Goal: Use online tool/utility: Utilize a website feature to perform a specific function

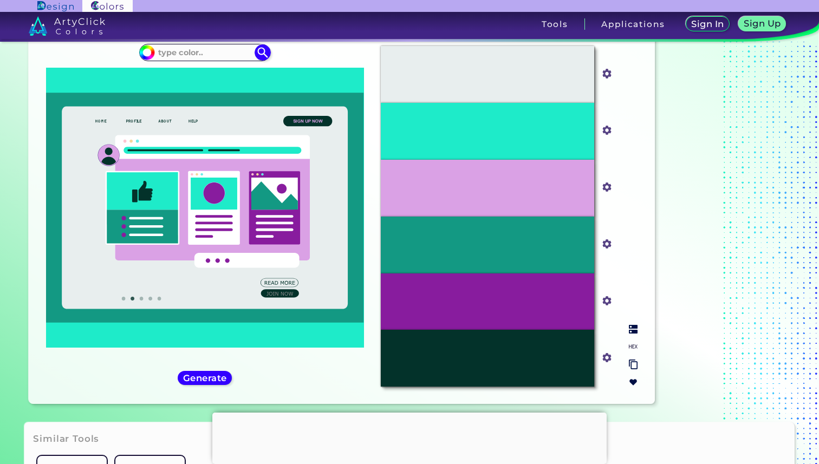
scroll to position [118, 0]
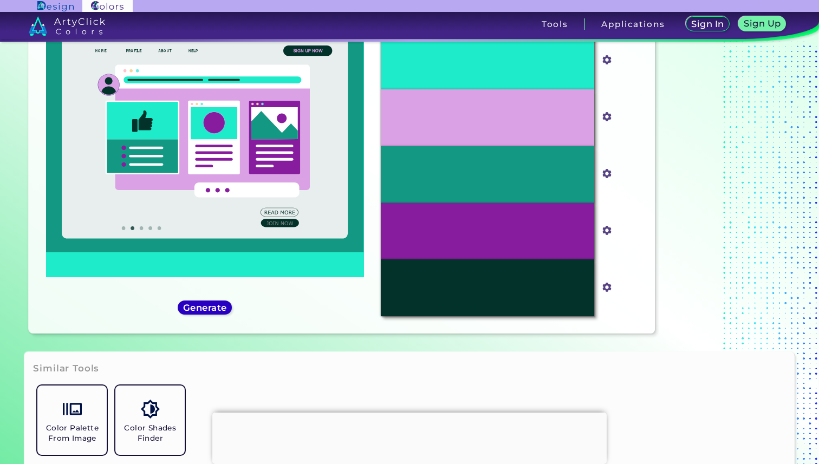
click at [213, 308] on h5 "Generate" at bounding box center [205, 308] width 40 height 8
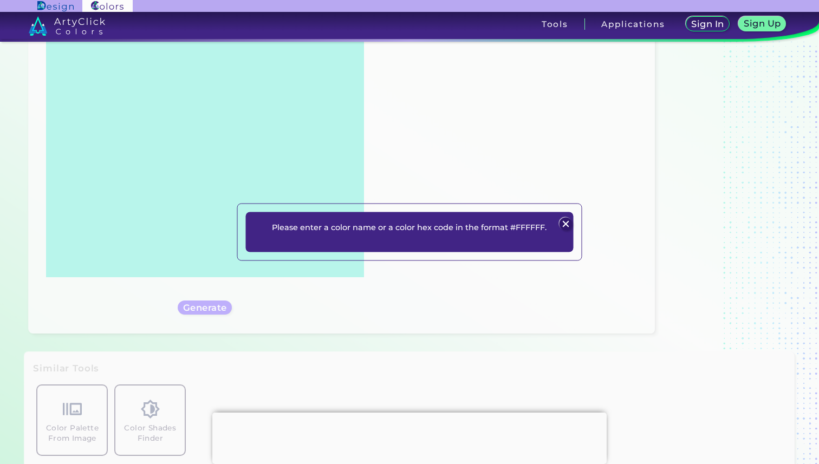
click at [567, 222] on img at bounding box center [566, 223] width 13 height 13
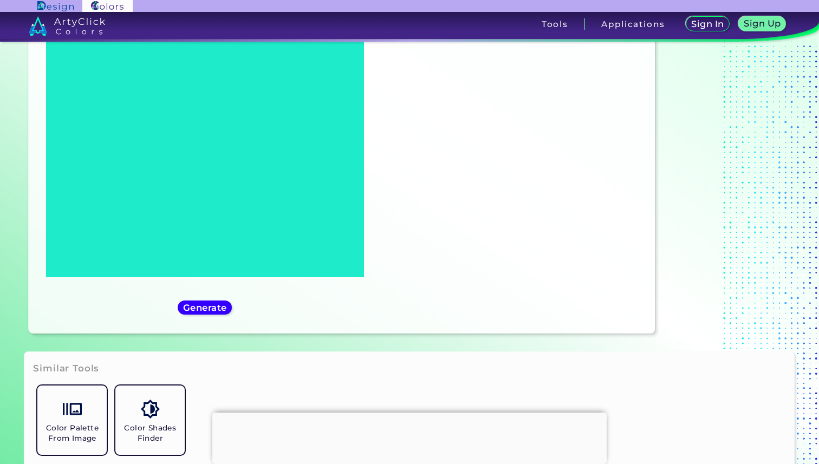
scroll to position [0, 0]
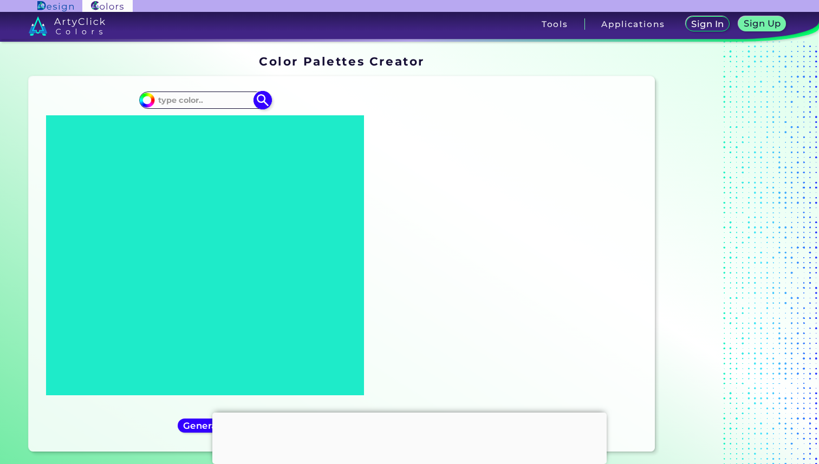
click at [146, 104] on input "#1eebc9" at bounding box center [146, 99] width 14 height 14
type input "#8356d7"
type input "#8356D7"
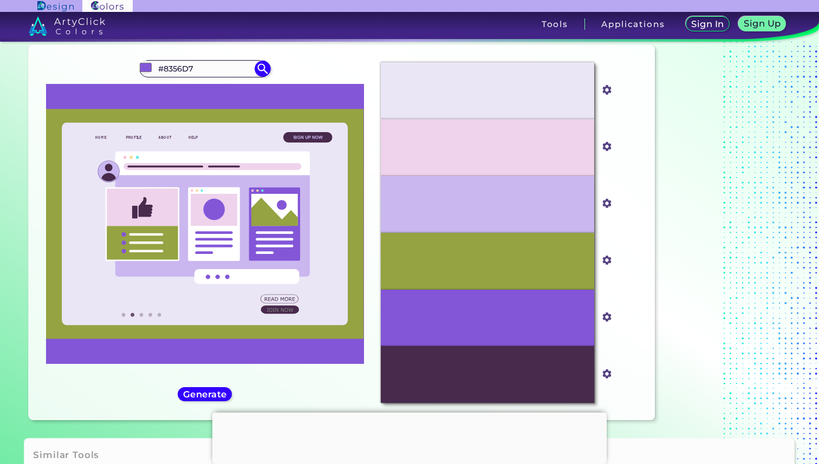
scroll to position [45, 0]
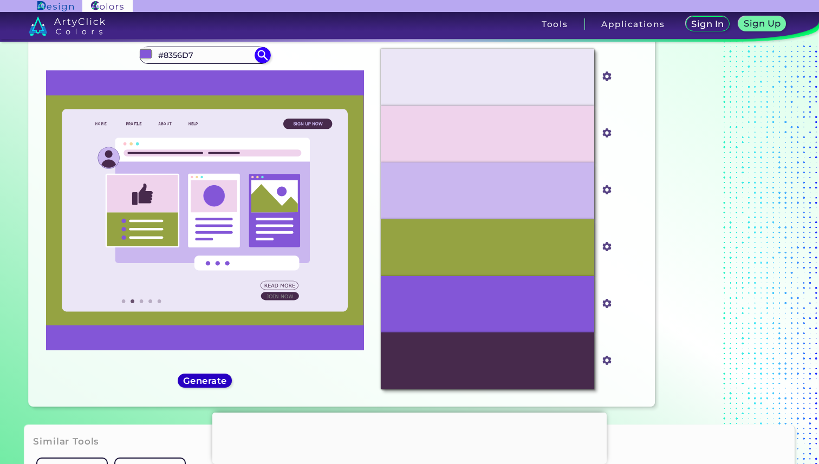
click at [211, 382] on h5 "Generate" at bounding box center [205, 381] width 40 height 8
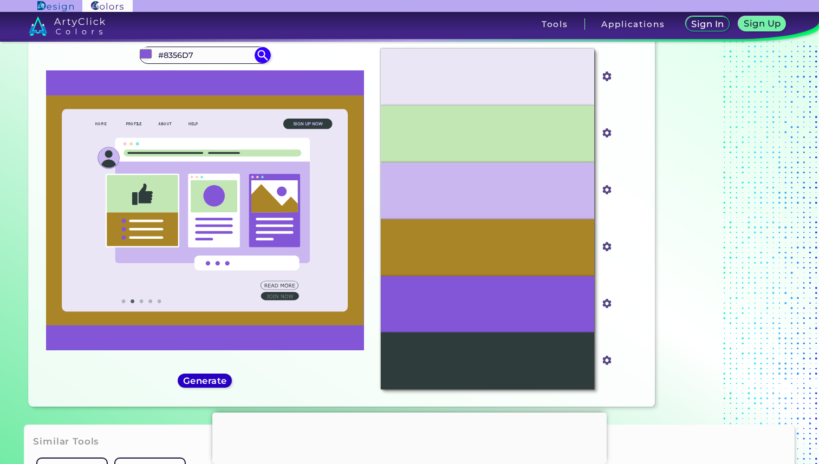
click at [211, 382] on h5 "Generate" at bounding box center [205, 381] width 40 height 8
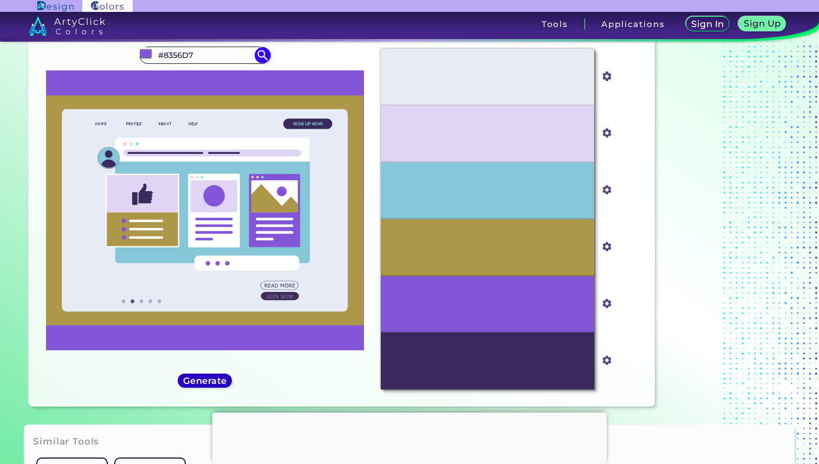
click at [211, 382] on h5 "Generate" at bounding box center [205, 381] width 40 height 8
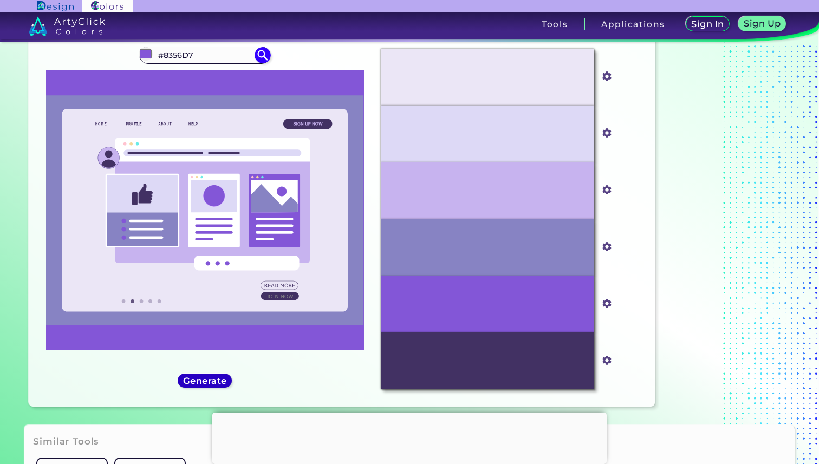
click at [211, 382] on h5 "Generate" at bounding box center [205, 381] width 40 height 8
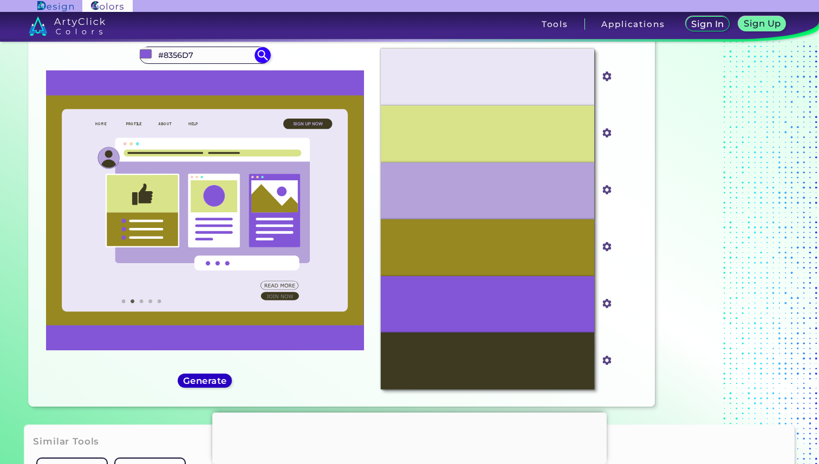
click at [211, 382] on h5 "Generate" at bounding box center [205, 381] width 40 height 8
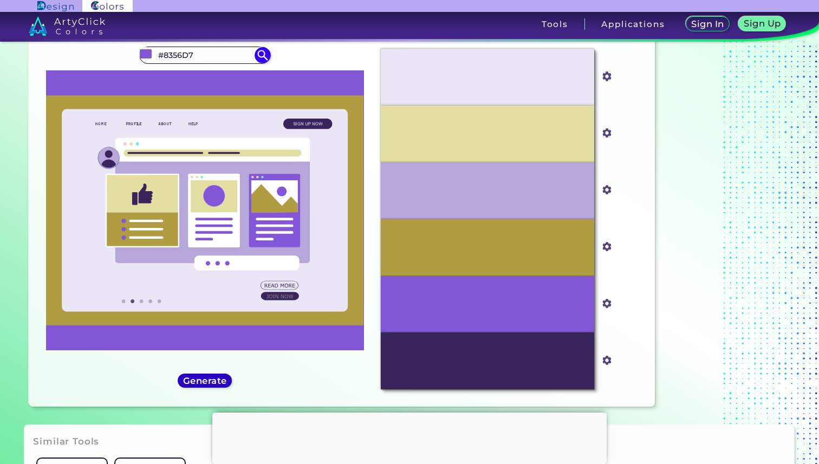
click at [211, 382] on h5 "Generate" at bounding box center [205, 381] width 40 height 8
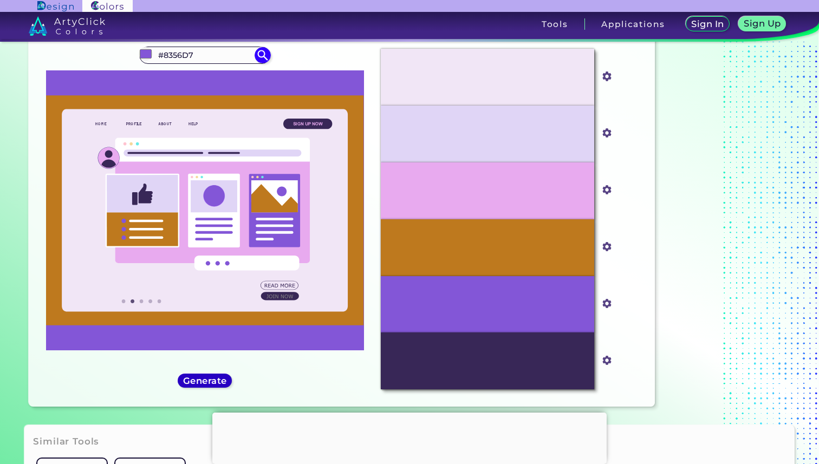
click at [211, 382] on h5 "Generate" at bounding box center [205, 381] width 40 height 8
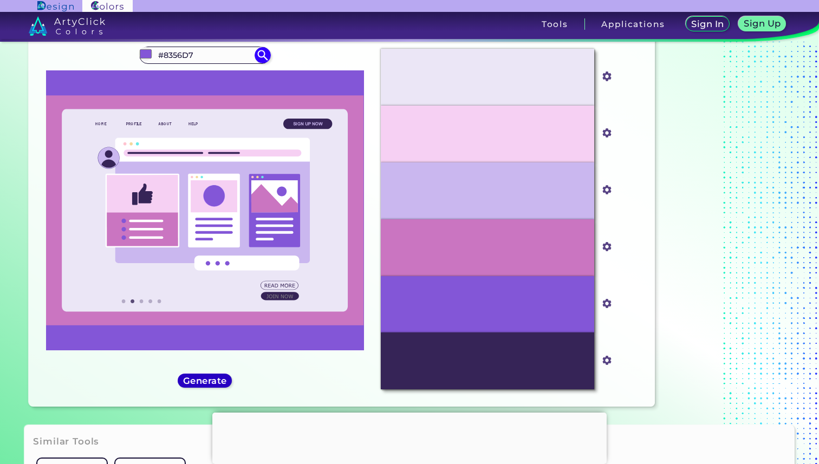
click at [211, 382] on h5 "Generate" at bounding box center [205, 381] width 40 height 8
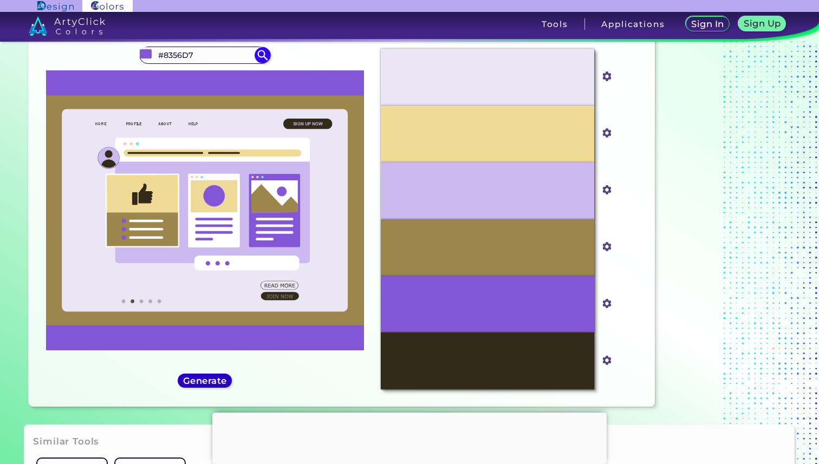
click at [211, 382] on h5 "Generate" at bounding box center [205, 381] width 40 height 8
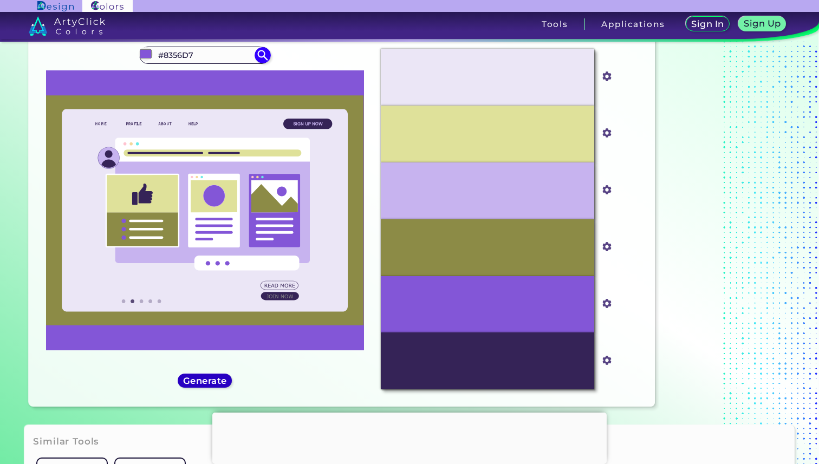
click at [211, 382] on h5 "Generate" at bounding box center [205, 381] width 40 height 8
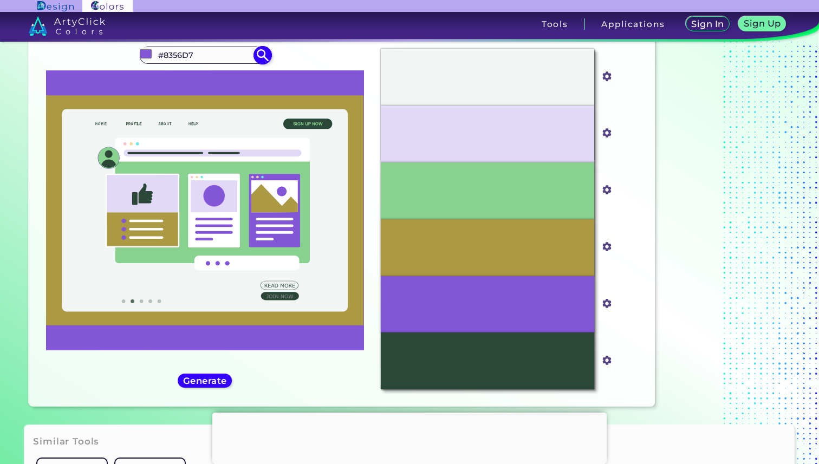
click at [172, 62] on div "#8356d7 #8356D7" at bounding box center [204, 55] width 131 height 17
click at [176, 54] on input "#8356D7" at bounding box center [204, 55] width 101 height 15
click at [142, 52] on input "#8356d7" at bounding box center [146, 54] width 14 height 14
type input "#f7020f"
type input "#F7020F"
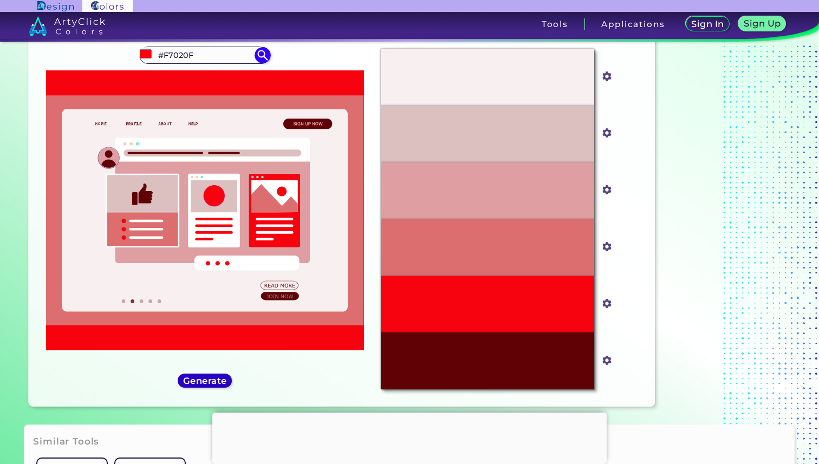
click at [203, 379] on h5 "Generate" at bounding box center [205, 381] width 40 height 8
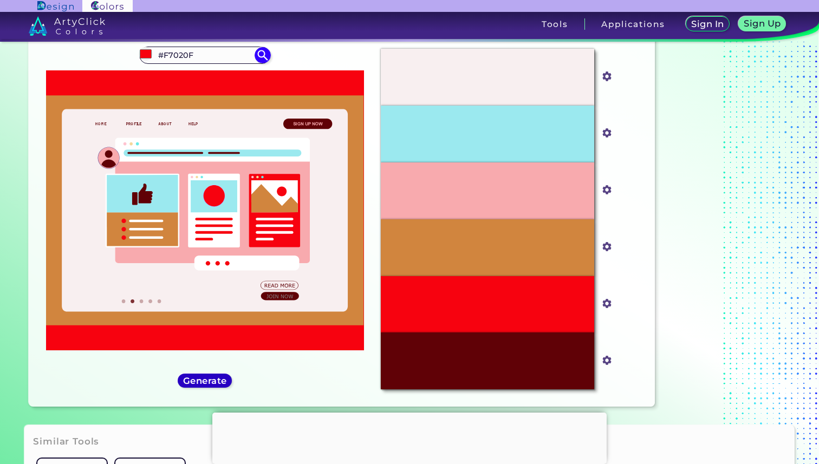
click at [203, 379] on h5 "Generate" at bounding box center [205, 381] width 40 height 8
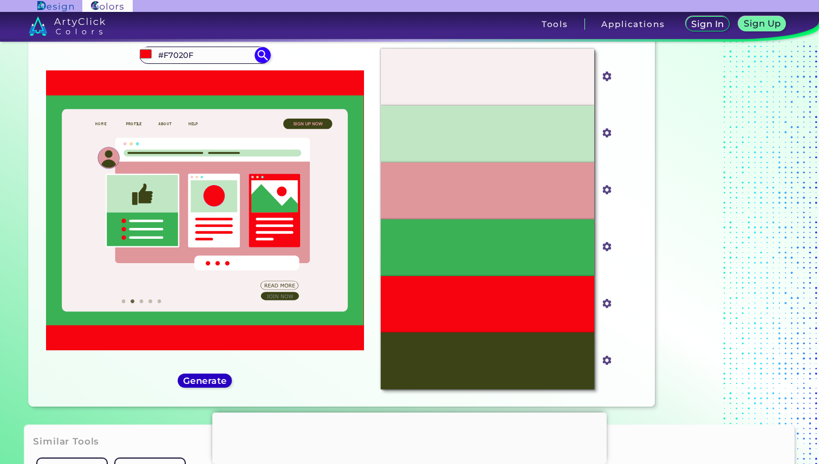
click at [203, 378] on h5 "Generate" at bounding box center [205, 381] width 40 height 8
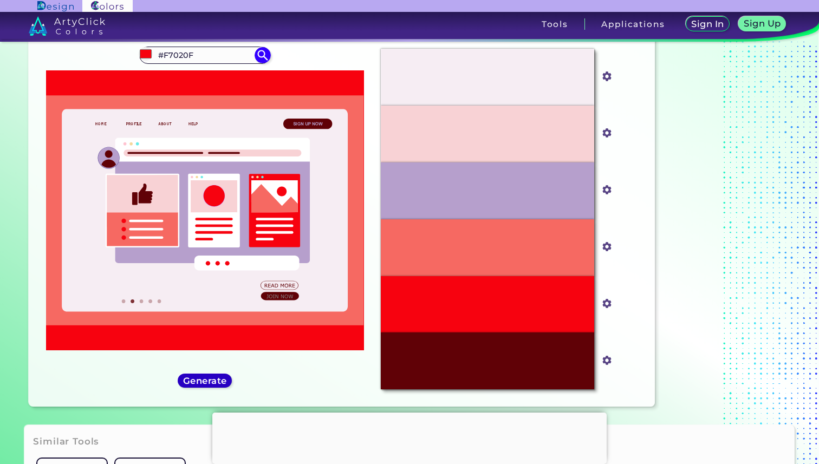
click at [203, 378] on h5 "Generate" at bounding box center [205, 381] width 40 height 8
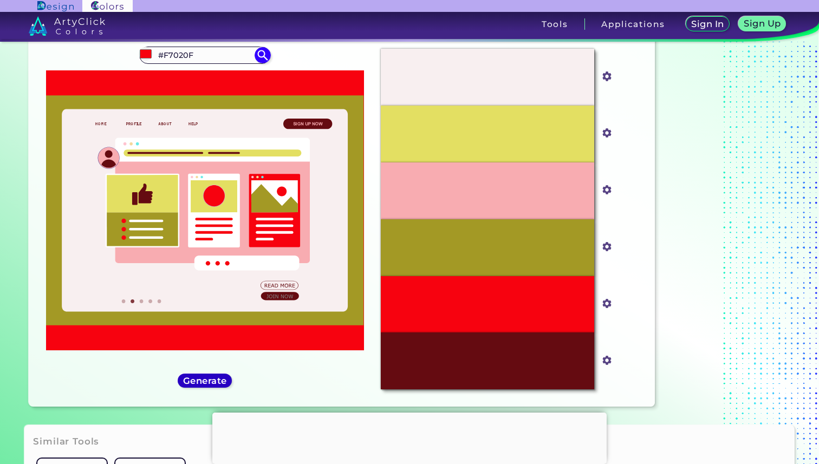
click at [203, 378] on h5 "Generate" at bounding box center [205, 381] width 40 height 8
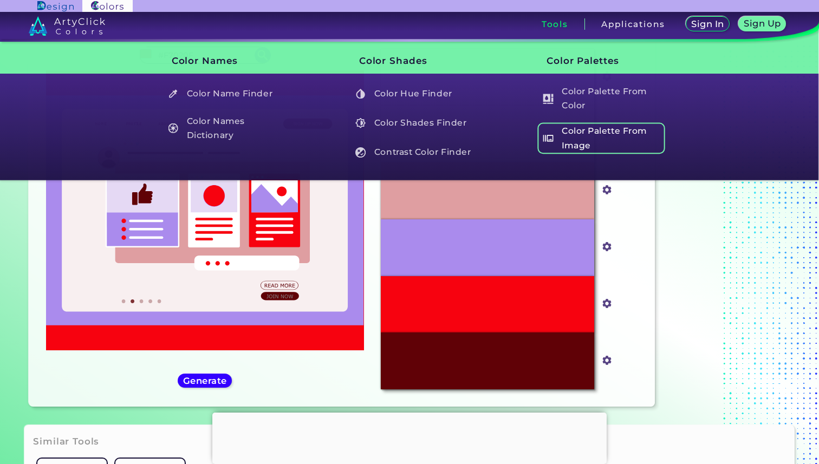
click at [595, 132] on h5 "Color Palette From Image" at bounding box center [601, 138] width 127 height 31
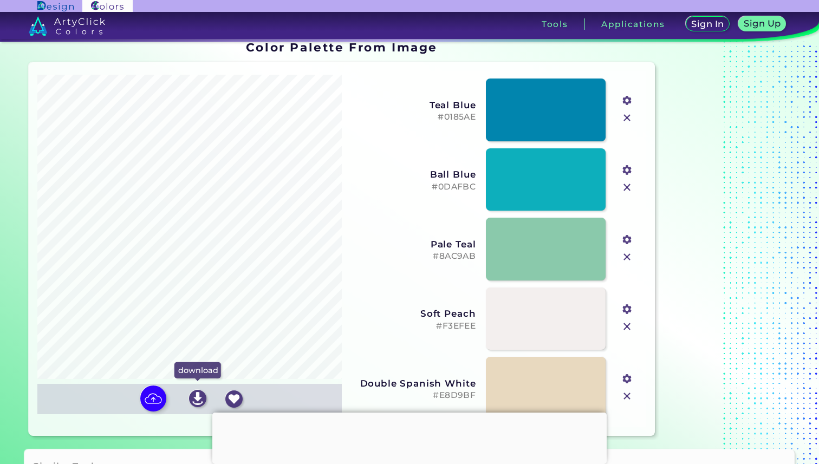
scroll to position [15, 0]
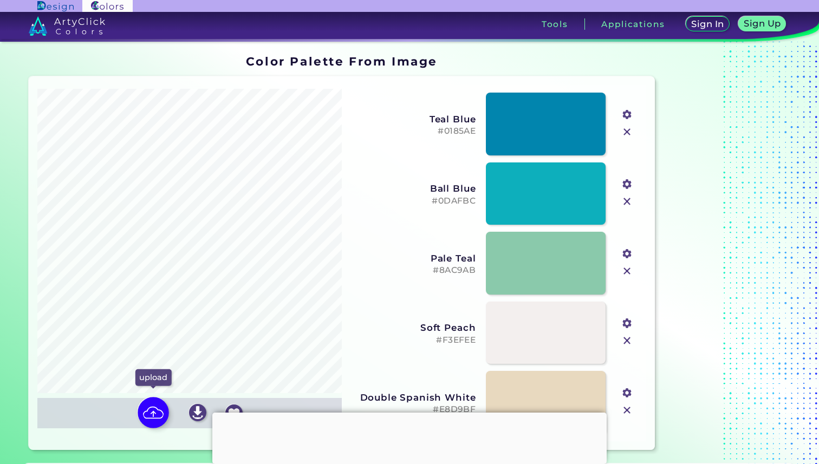
click at [151, 413] on img at bounding box center [153, 412] width 31 height 31
click at [0, 0] on input "file" at bounding box center [0, 0] width 0 height 0
type input "#061755"
type input "#a334a1"
type input "#01abbd"
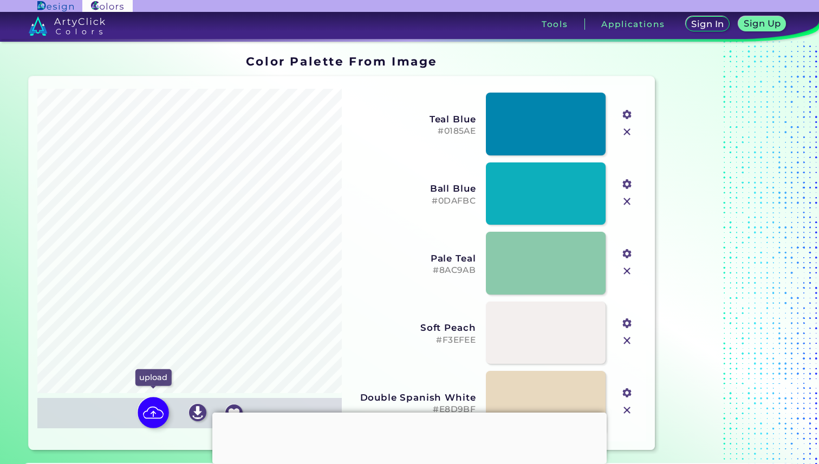
type input "#01d0e4"
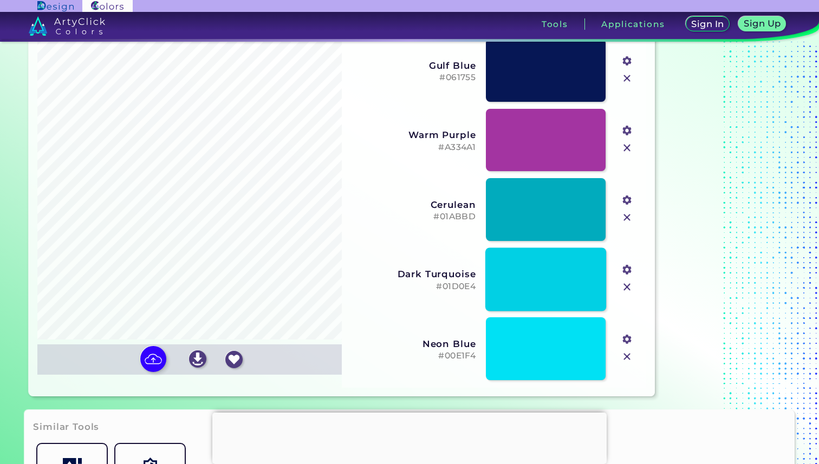
scroll to position [54, 0]
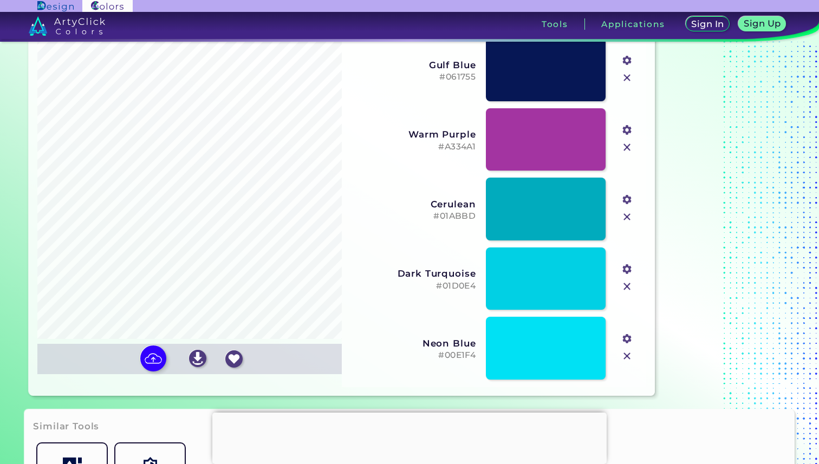
click at [626, 341] on input "#00e1f4" at bounding box center [626, 338] width 14 height 14
type input "#8bbcc1"
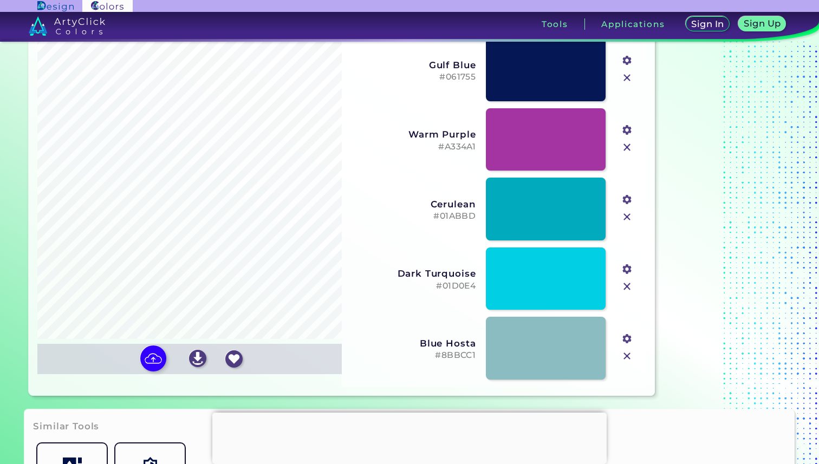
click at [630, 128] on input "#a334a1" at bounding box center [626, 129] width 14 height 14
click at [149, 365] on img at bounding box center [153, 358] width 31 height 31
click at [0, 0] on input "file" at bounding box center [0, 0] width 0 height 0
click at [622, 355] on img at bounding box center [627, 356] width 14 height 14
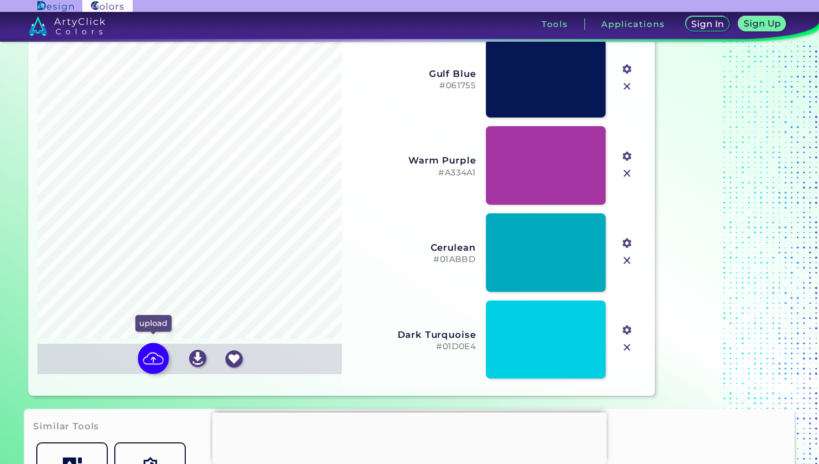
click at [153, 363] on img at bounding box center [153, 358] width 31 height 31
click at [0, 0] on input "file" at bounding box center [0, 0] width 0 height 0
